Goal: Find specific page/section: Find specific page/section

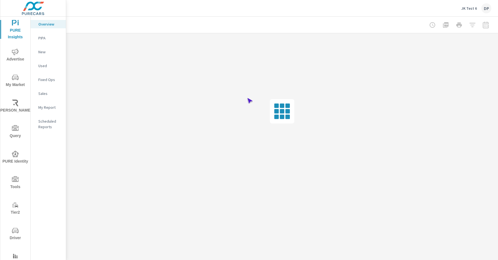
click at [14, 234] on span "Driver" at bounding box center [15, 235] width 27 height 14
